Goal: Transaction & Acquisition: Download file/media

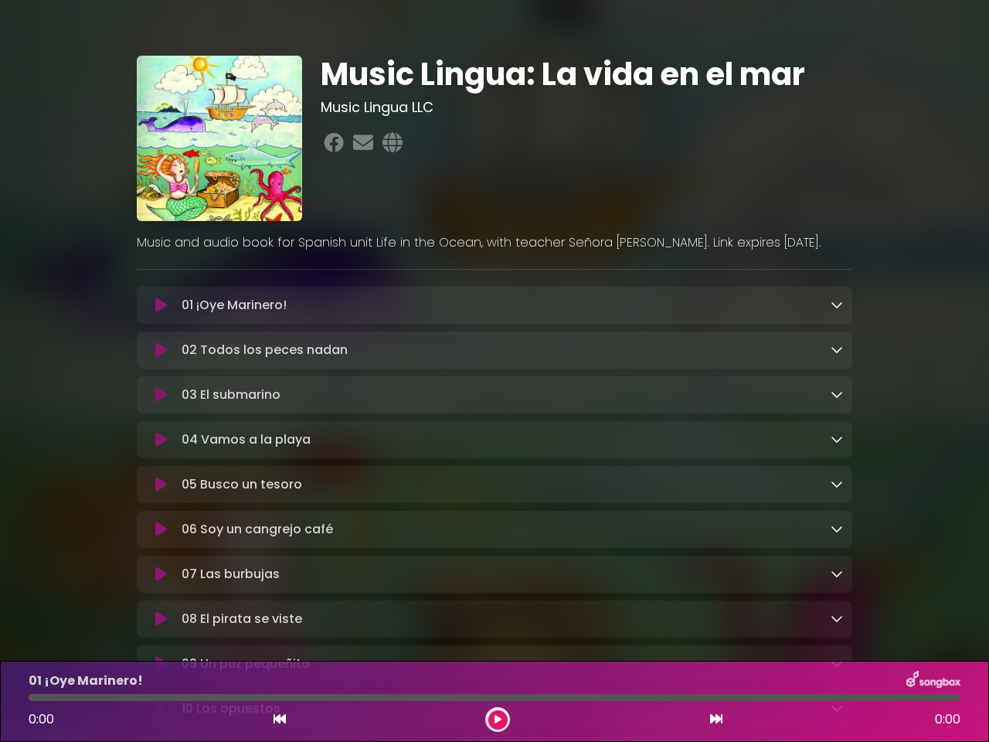
click at [161, 306] on icon at bounding box center [161, 304] width 12 height 15
click at [837, 305] on icon at bounding box center [837, 304] width 12 height 12
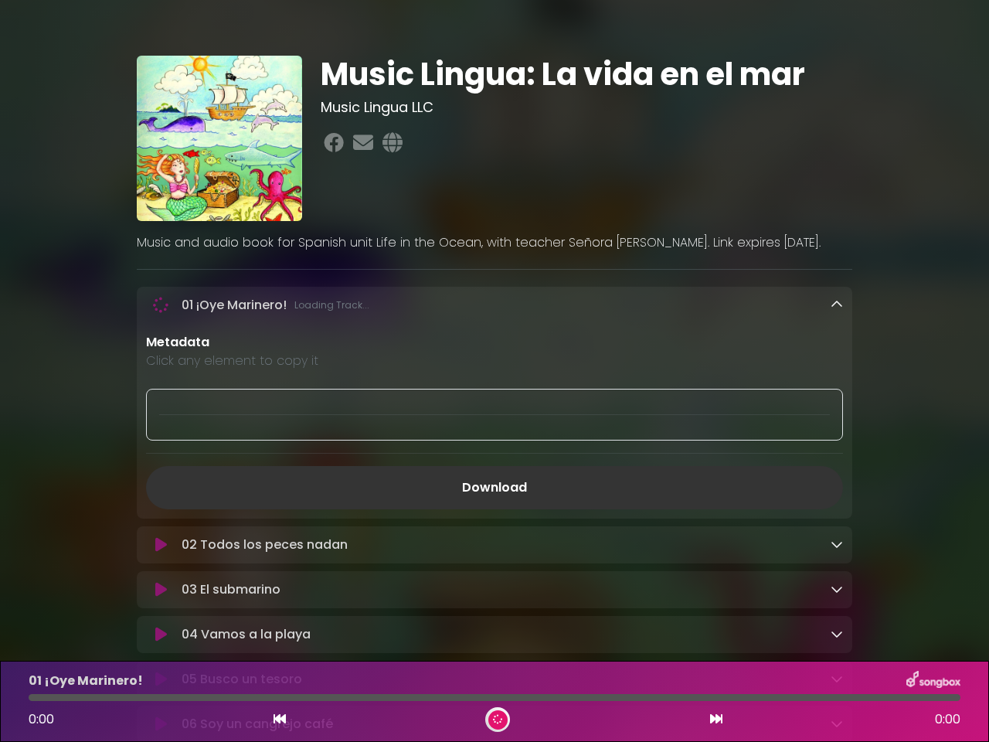
click at [161, 526] on div "02 Todos los peces nadan Loading Track..." at bounding box center [495, 544] width 716 height 37
click at [837, 351] on p "Metadata" at bounding box center [494, 342] width 697 height 19
click at [161, 397] on div at bounding box center [494, 415] width 697 height 52
click at [837, 396] on div at bounding box center [494, 415] width 697 height 52
click at [161, 443] on div "Metadata Click any element to copy it Download" at bounding box center [495, 421] width 716 height 176
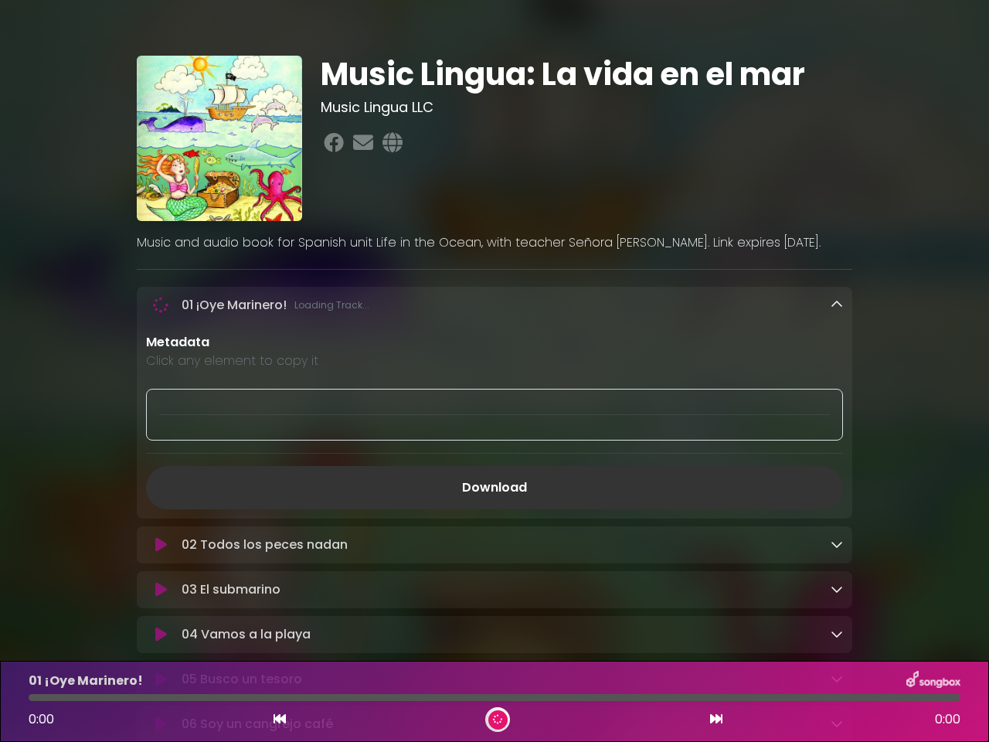
click at [837, 442] on div "Metadata Click any element to copy it Download" at bounding box center [495, 421] width 716 height 176
click at [161, 488] on link "Download" at bounding box center [494, 487] width 697 height 43
click at [837, 488] on link "Download" at bounding box center [494, 487] width 697 height 43
